Goal: Information Seeking & Learning: Learn about a topic

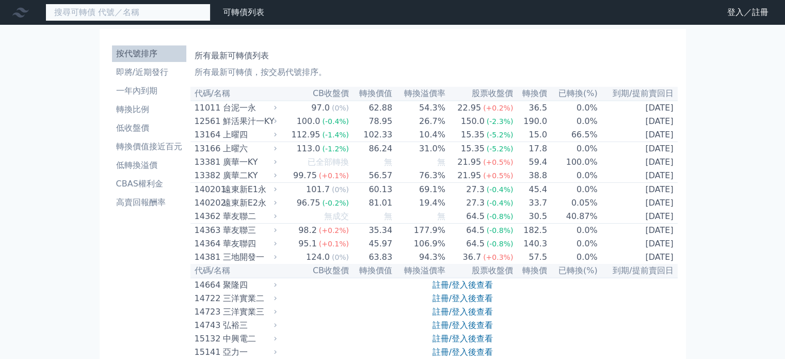
click at [153, 13] on input at bounding box center [127, 13] width 165 height 18
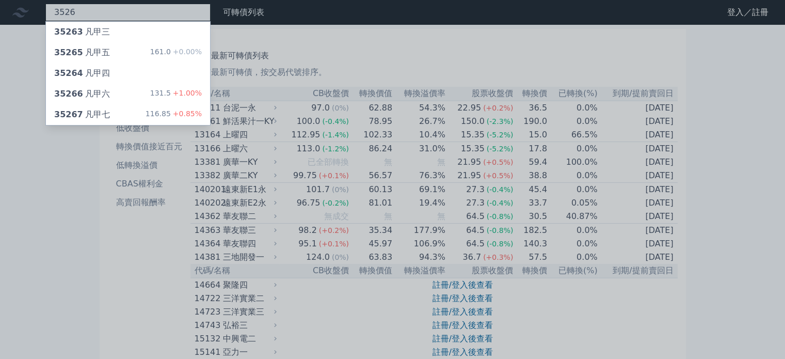
type input "3526"
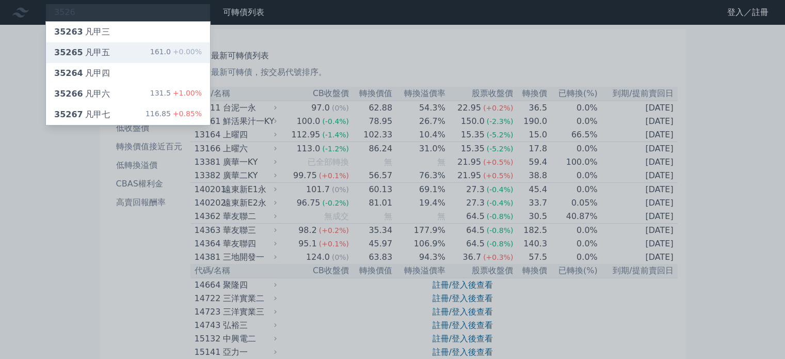
click at [134, 48] on div "35265 凡甲五 161.0 +0.00%" at bounding box center [128, 52] width 164 height 21
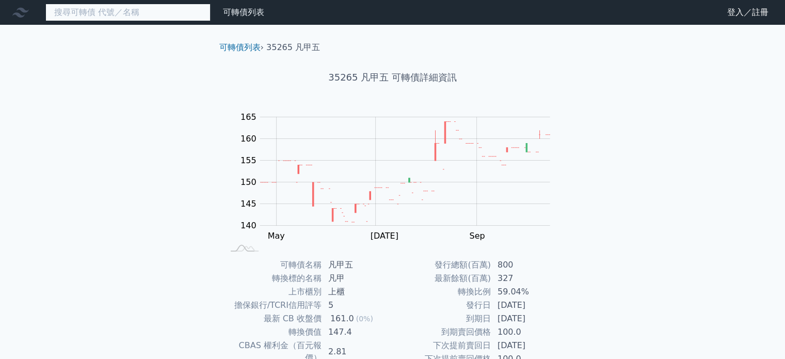
click at [153, 15] on input at bounding box center [127, 13] width 165 height 18
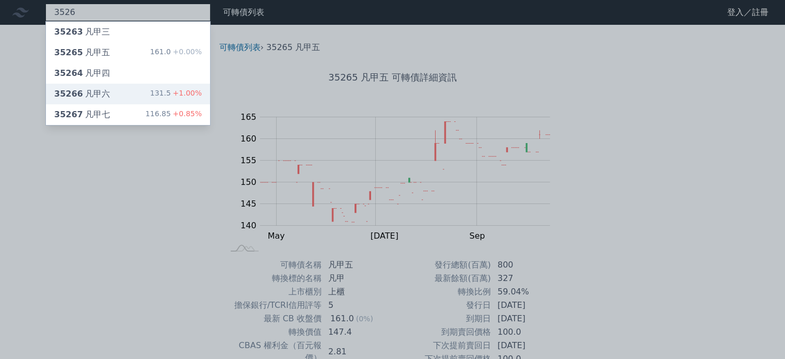
type input "3526"
click at [127, 87] on div "35266 凡甲六 131.5 +1.00%" at bounding box center [128, 94] width 164 height 21
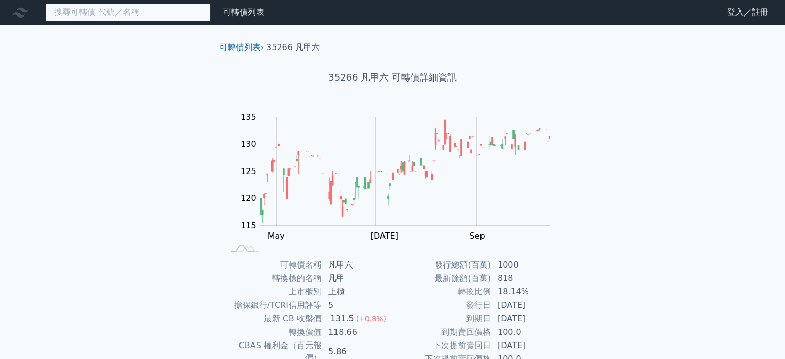
click at [143, 13] on input at bounding box center [127, 13] width 165 height 18
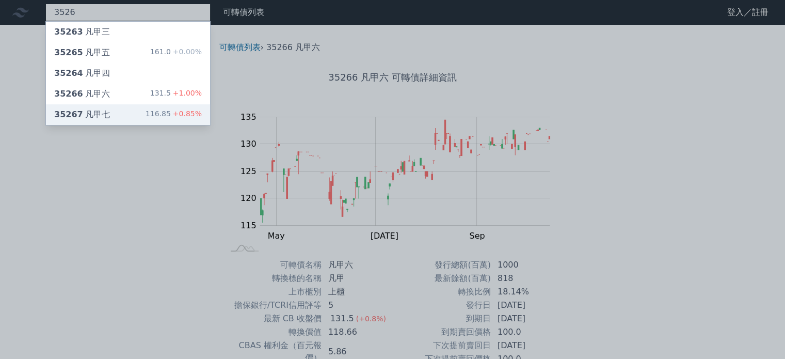
type input "3526"
click at [143, 117] on div "35267 凡甲七 116.85 +0.85%" at bounding box center [128, 114] width 164 height 21
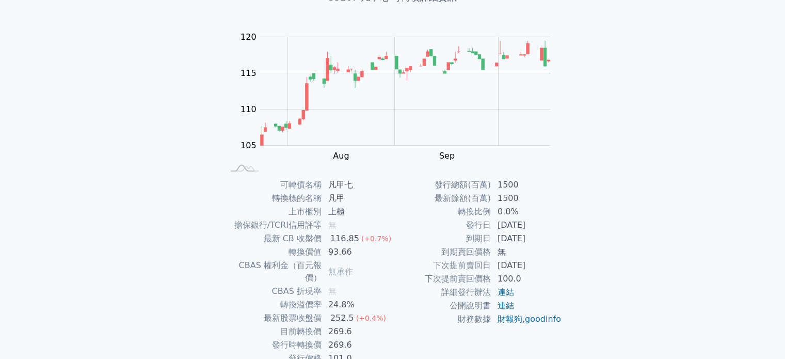
scroll to position [119, 0]
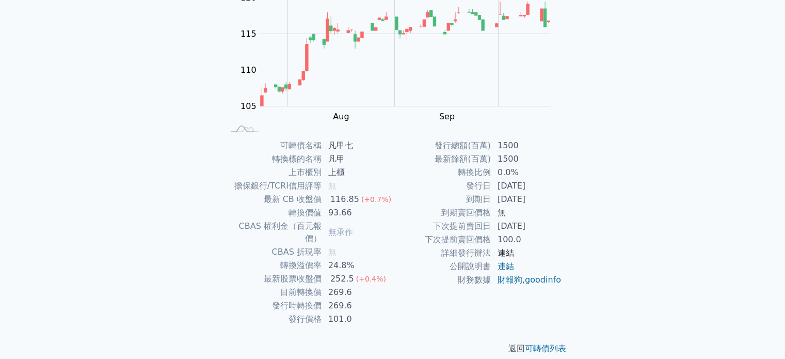
click at [507, 251] on link "連結" at bounding box center [505, 253] width 17 height 10
